Goal: Task Accomplishment & Management: Manage account settings

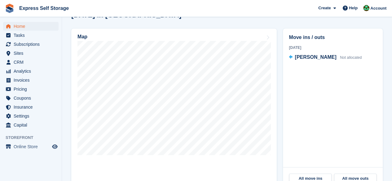
scroll to position [155, 0]
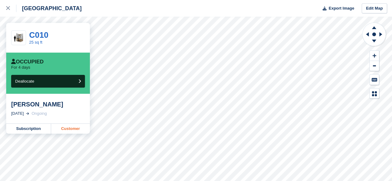
click at [69, 130] on link "Customer" at bounding box center [70, 129] width 39 height 10
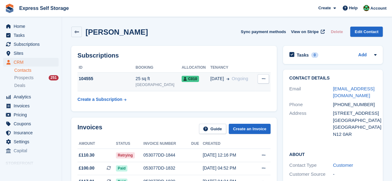
click at [123, 84] on td "104555" at bounding box center [106, 82] width 58 height 19
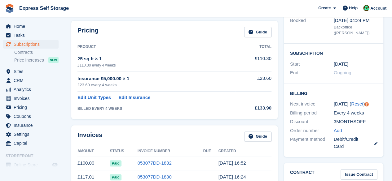
scroll to position [62, 0]
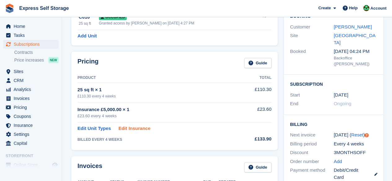
click at [136, 130] on link "Edit Insurance" at bounding box center [134, 128] width 32 height 7
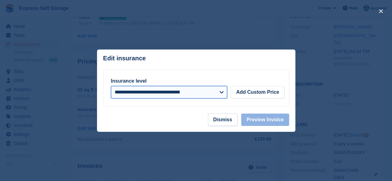
click at [201, 99] on select "**********" at bounding box center [169, 92] width 116 height 12
select select "*****"
click at [111, 86] on select "**********" at bounding box center [169, 92] width 116 height 12
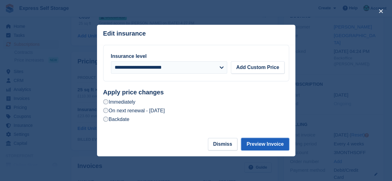
click at [266, 146] on button "Preview Invoice" at bounding box center [265, 144] width 48 height 12
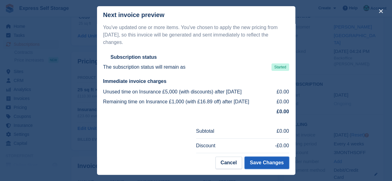
click at [264, 165] on button "Save Changes" at bounding box center [266, 163] width 44 height 12
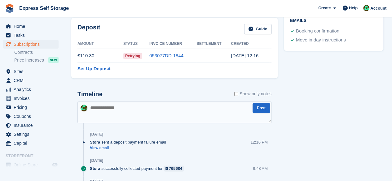
scroll to position [279, 0]
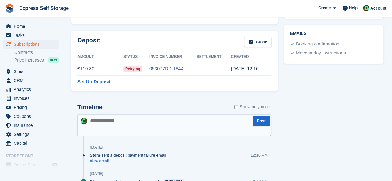
click at [194, 66] on td "053077DD-1844" at bounding box center [172, 69] width 47 height 14
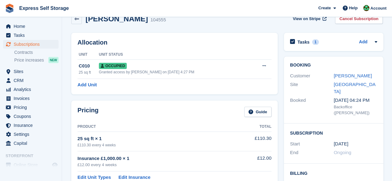
scroll to position [0, 0]
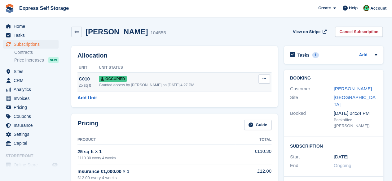
click at [187, 73] on td "Occupied Granted access by Sonia Shah on 29th Aug, 4:27 PM" at bounding box center [175, 82] width 152 height 19
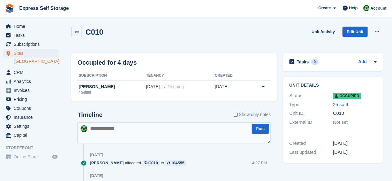
click at [82, 30] on div "C010" at bounding box center [87, 32] width 32 height 11
click at [79, 31] on link at bounding box center [76, 32] width 11 height 11
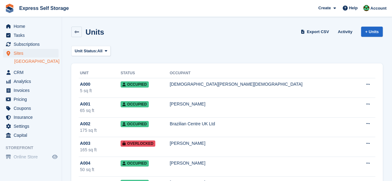
click at [74, 32] on icon at bounding box center [76, 32] width 5 height 5
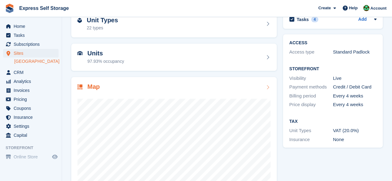
scroll to position [83, 0]
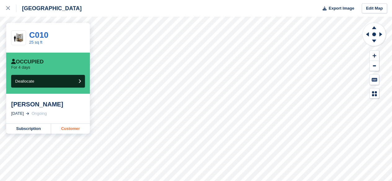
click at [73, 129] on link "Customer" at bounding box center [70, 129] width 39 height 10
drag, startPoint x: 72, startPoint y: 107, endPoint x: 7, endPoint y: 108, distance: 64.8
click at [7, 108] on div "[PERSON_NAME] [DATE] Ongoing" at bounding box center [48, 109] width 84 height 30
copy div "[PERSON_NAME]"
click at [74, 134] on div "North Finchley Export Image Edit Map C010 25 sq ft Occupied For 4 days Dealloca…" at bounding box center [196, 90] width 392 height 181
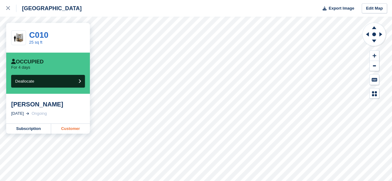
click at [63, 131] on link "Customer" at bounding box center [70, 129] width 39 height 10
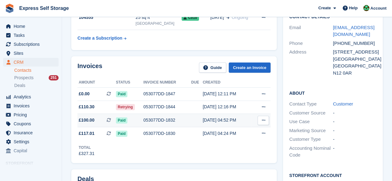
scroll to position [62, 0]
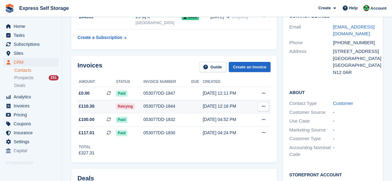
click at [262, 107] on icon at bounding box center [263, 106] width 3 height 4
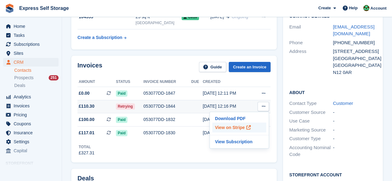
click at [227, 127] on p "View on Stripe" at bounding box center [239, 128] width 54 height 10
click at [184, 152] on div "Total £327.31" at bounding box center [173, 147] width 193 height 17
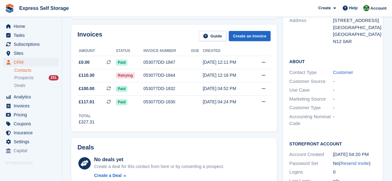
scroll to position [0, 0]
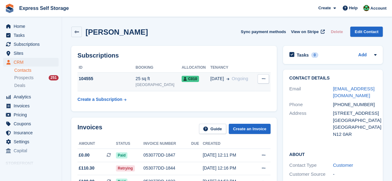
click at [130, 80] on div "104555" at bounding box center [106, 79] width 58 height 7
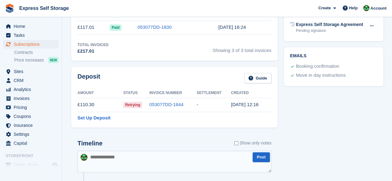
scroll to position [248, 0]
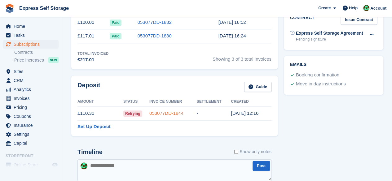
click at [165, 111] on link "053077DD-1844" at bounding box center [166, 113] width 34 height 5
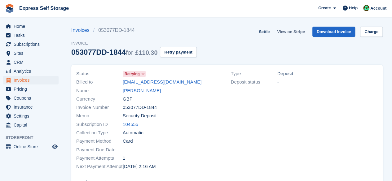
click at [292, 33] on link "View on Stripe" at bounding box center [291, 32] width 33 height 10
click at [152, 89] on link "[PERSON_NAME]" at bounding box center [142, 90] width 38 height 7
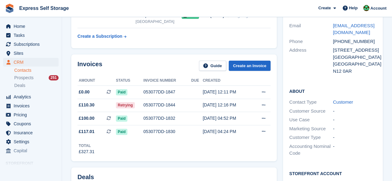
scroll to position [62, 0]
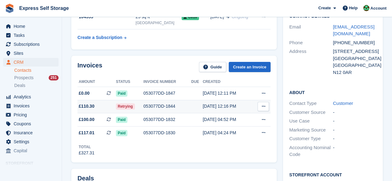
click at [263, 106] on icon at bounding box center [263, 106] width 3 height 4
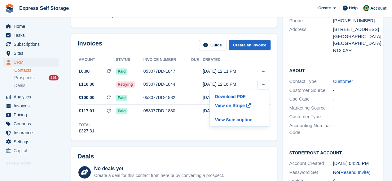
scroll to position [27, 0]
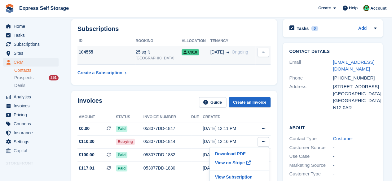
click at [125, 54] on div "104555" at bounding box center [106, 52] width 58 height 7
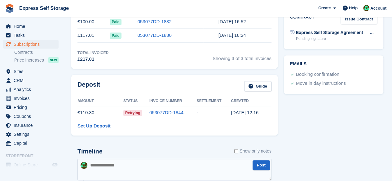
scroll to position [248, 0]
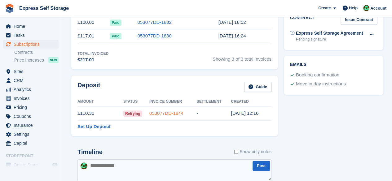
click at [161, 112] on link "053077DD-1844" at bounding box center [166, 113] width 34 height 5
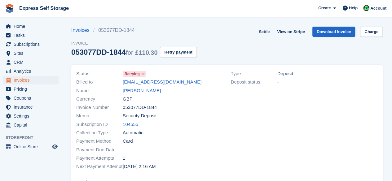
click at [0, 67] on li "Analytics Analytics" at bounding box center [31, 71] width 62 height 9
click at [2, 8] on link at bounding box center [9, 8] width 14 height 14
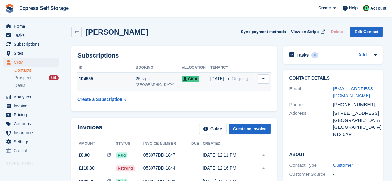
click at [187, 83] on td "C010" at bounding box center [196, 82] width 29 height 19
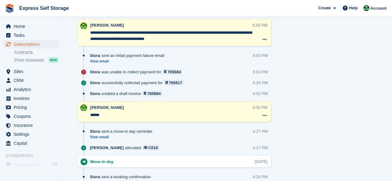
scroll to position [558, 0]
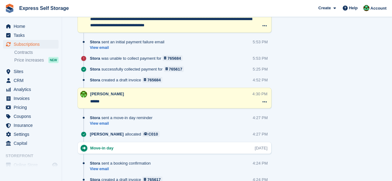
drag, startPoint x: 121, startPoint y: 101, endPoint x: 84, endPoint y: 101, distance: 36.9
click at [84, 101] on div "Sonia Shah ****** 4:30 PM Delete note" at bounding box center [174, 98] width 194 height 21
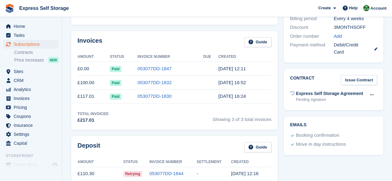
scroll to position [248, 0]
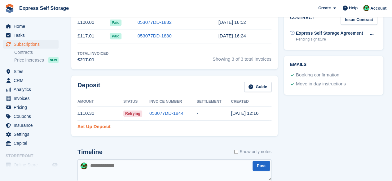
click at [99, 124] on link "Set Up Deposit" at bounding box center [93, 126] width 33 height 7
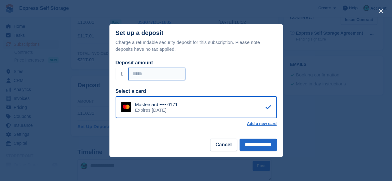
drag, startPoint x: 160, startPoint y: 75, endPoint x: 122, endPoint y: 76, distance: 37.2
click at [122, 76] on div "£ ******" at bounding box center [196, 74] width 161 height 12
type input "***"
click at [252, 145] on input "**********" at bounding box center [258, 145] width 37 height 12
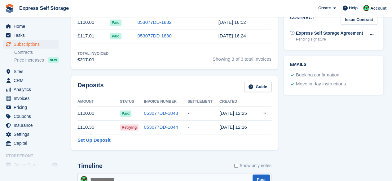
click at [135, 123] on td "Retrying" at bounding box center [132, 128] width 24 height 14
click at [149, 125] on link "053077DD-1844" at bounding box center [161, 127] width 34 height 5
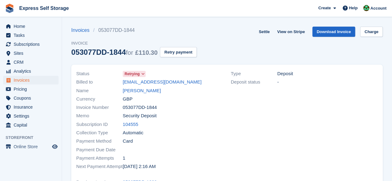
click at [141, 69] on div "Status Retrying Billed to [EMAIL_ADDRESS][DOMAIN_NAME] Name Paktin Neamatullah …" at bounding box center [150, 120] width 155 height 109
click at [143, 73] on icon at bounding box center [142, 74] width 3 height 4
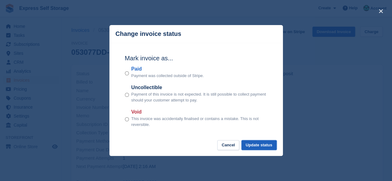
click at [248, 143] on button "Update status" at bounding box center [258, 145] width 35 height 10
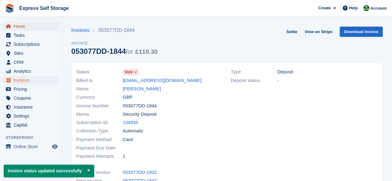
click at [30, 25] on span "Home" at bounding box center [32, 26] width 37 height 9
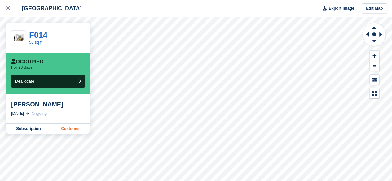
click at [78, 131] on link "Customer" at bounding box center [70, 129] width 39 height 10
click at [64, 126] on link "Customer" at bounding box center [70, 129] width 39 height 10
click at [7, 12] on div at bounding box center [11, 8] width 10 height 7
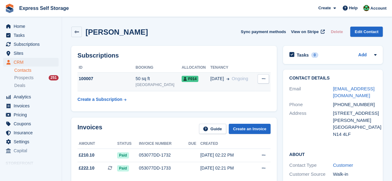
click at [182, 73] on td "F014" at bounding box center [196, 82] width 29 height 19
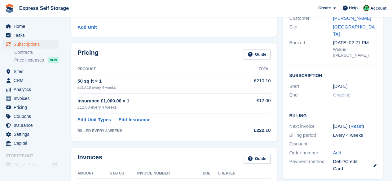
scroll to position [124, 0]
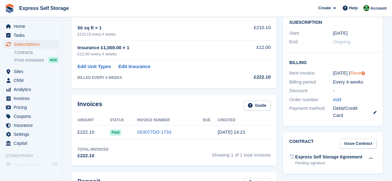
click at [350, 70] on link "Reset" at bounding box center [356, 72] width 12 height 5
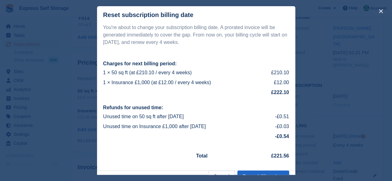
scroll to position [0, 0]
click at [379, 12] on button "close" at bounding box center [381, 11] width 10 height 10
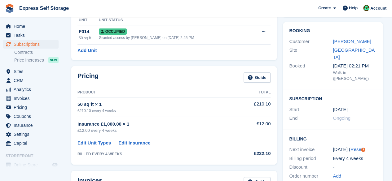
scroll to position [124, 0]
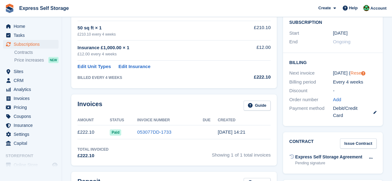
click at [355, 70] on link "Reset" at bounding box center [356, 72] width 12 height 5
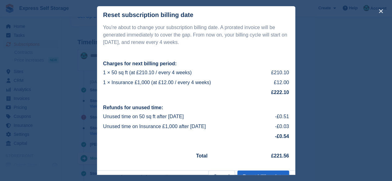
scroll to position [372, 0]
click at [218, 173] on button "Cancel" at bounding box center [221, 177] width 27 height 12
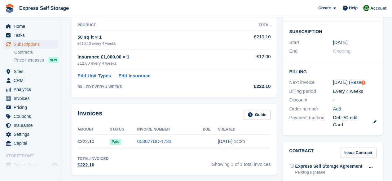
scroll to position [124, 0]
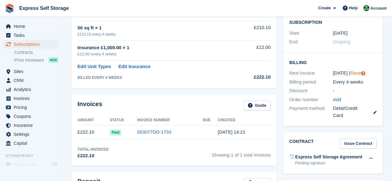
click at [350, 70] on link "Reset" at bounding box center [356, 72] width 12 height 5
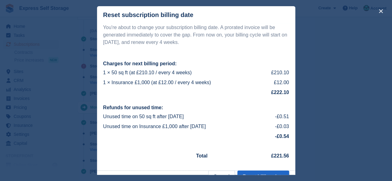
scroll to position [400, 0]
click at [346, 134] on div "close" at bounding box center [196, 90] width 392 height 181
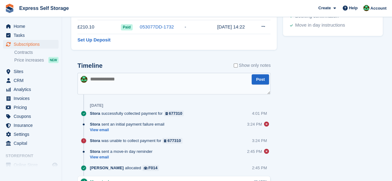
scroll to position [183, 0]
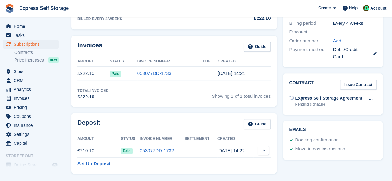
click at [266, 152] on button at bounding box center [263, 150] width 11 height 9
click at [268, 141] on th at bounding box center [261, 139] width 17 height 10
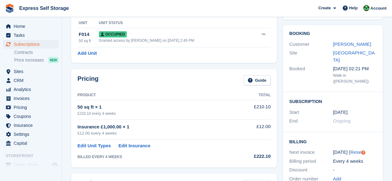
scroll to position [0, 0]
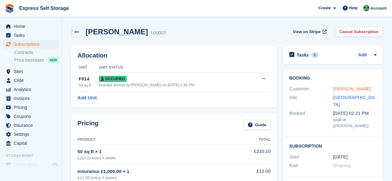
click at [337, 90] on link "Catherine Sherlock" at bounding box center [352, 88] width 38 height 5
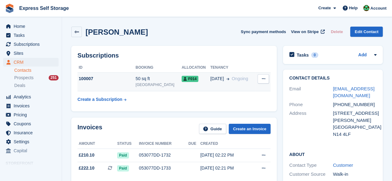
click at [121, 83] on td "100007" at bounding box center [106, 82] width 58 height 19
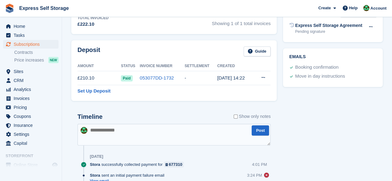
scroll to position [279, 0]
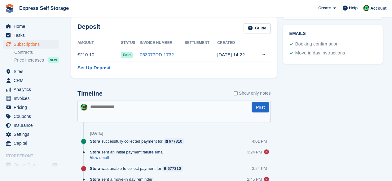
click at [138, 121] on textarea at bounding box center [173, 112] width 193 height 22
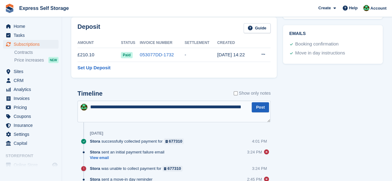
type textarea "**********"
click at [260, 109] on button "Post" at bounding box center [260, 107] width 17 height 10
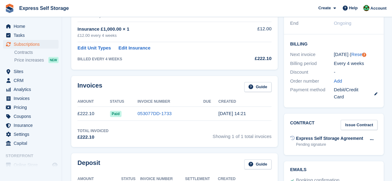
scroll to position [124, 0]
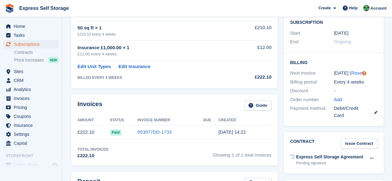
click at [178, 128] on td "053077DD-1733" at bounding box center [171, 132] width 66 height 14
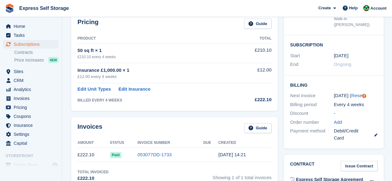
scroll to position [31, 0]
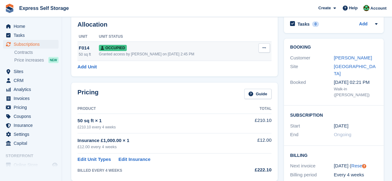
click at [148, 50] on div "Occupied" at bounding box center [175, 48] width 152 height 7
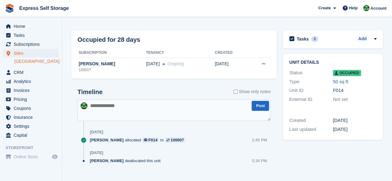
scroll to position [31, 0]
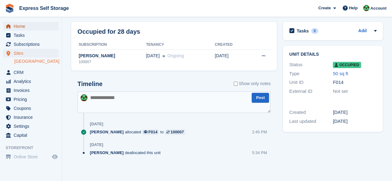
click at [37, 28] on span "Home" at bounding box center [32, 26] width 37 height 9
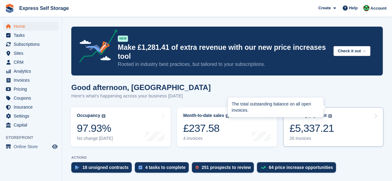
click at [329, 114] on img at bounding box center [330, 116] width 4 height 4
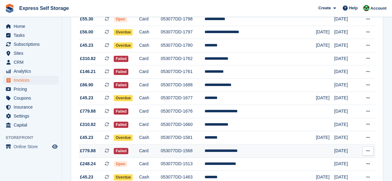
scroll to position [20, 0]
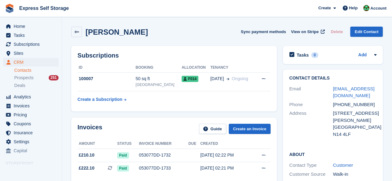
click at [227, 93] on table "ID Booking Allocation Tenancy 100007 50 sq ft North Finchley F014 05 Aug Ongoing" at bounding box center [173, 84] width 193 height 43
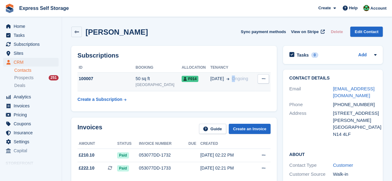
click at [232, 80] on span "Ongoing" at bounding box center [240, 78] width 16 height 5
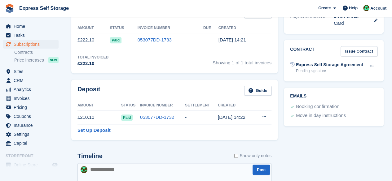
scroll to position [217, 0]
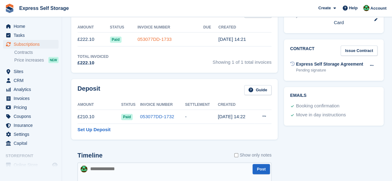
click at [143, 38] on link "053077DD-1733" at bounding box center [155, 39] width 34 height 5
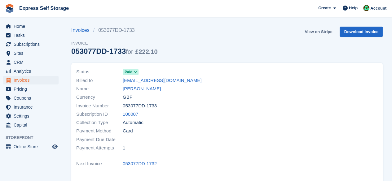
click at [311, 34] on link "View on Stripe" at bounding box center [318, 32] width 33 height 10
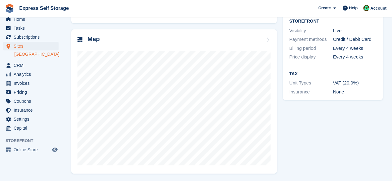
scroll to position [14, 0]
